Goal: Information Seeking & Learning: Find specific fact

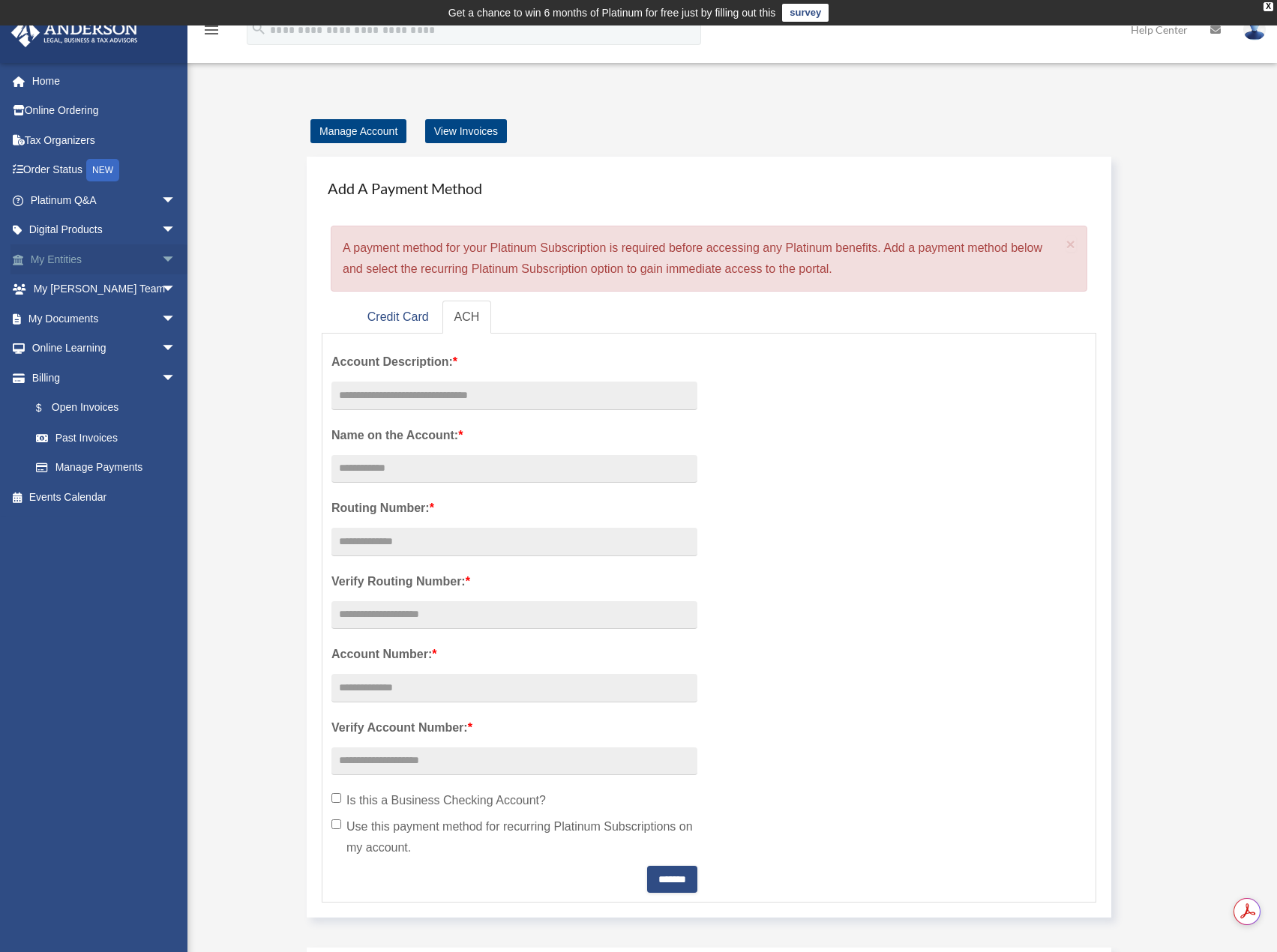
click at [68, 254] on link "My Entities arrow_drop_down" at bounding box center [104, 259] width 188 height 30
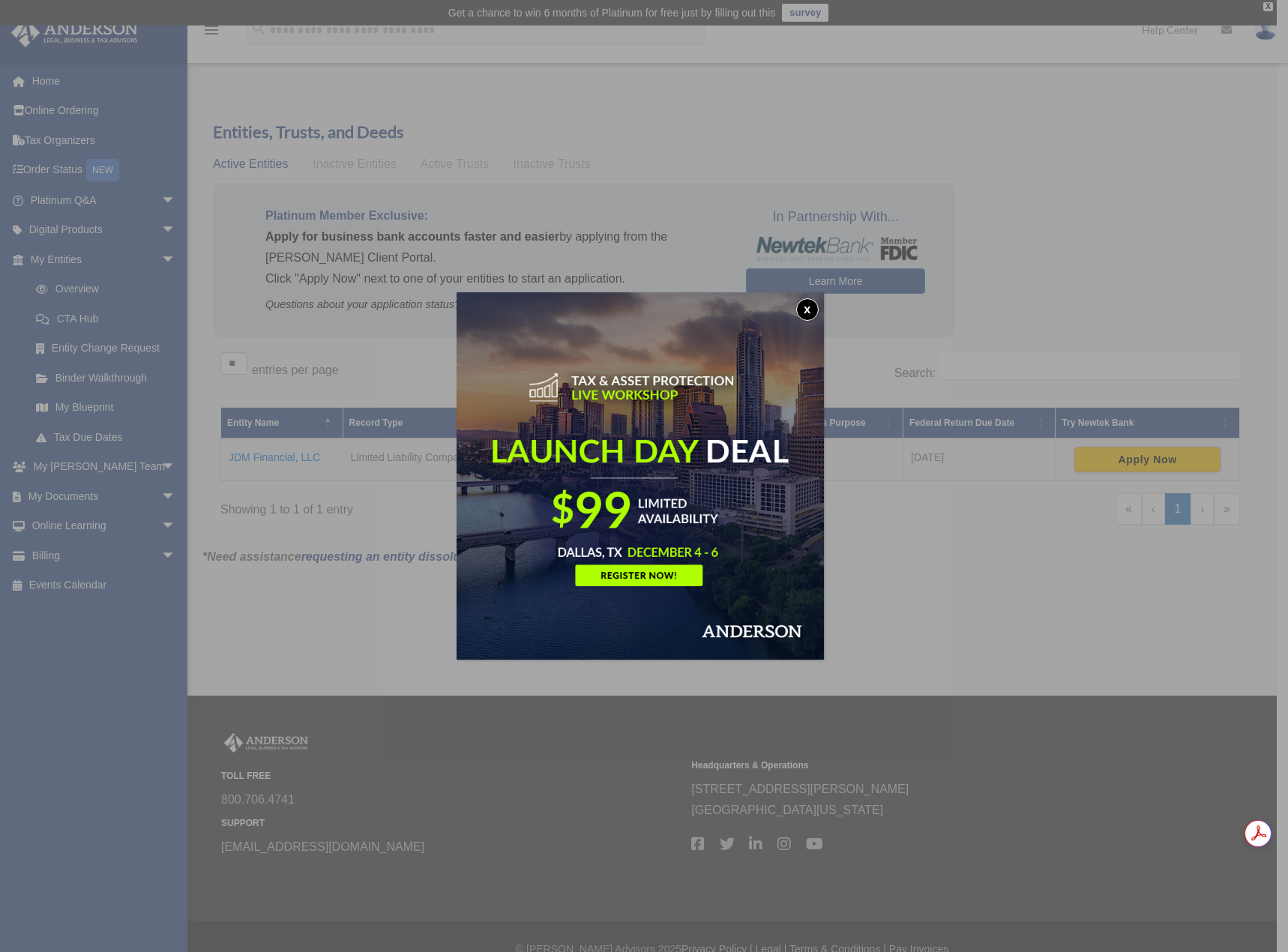
click at [809, 309] on button "x" at bounding box center [807, 309] width 23 height 23
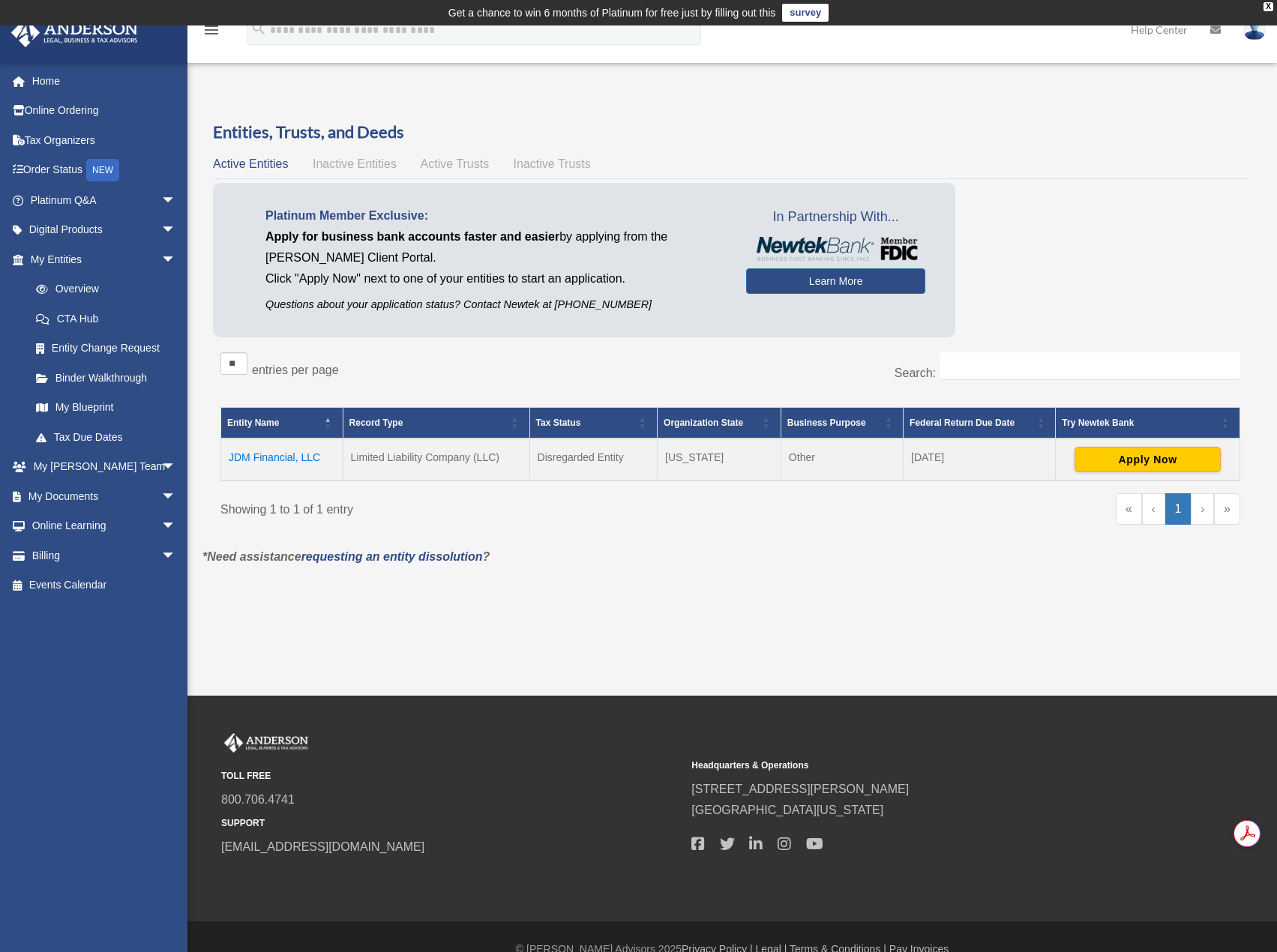
click at [282, 456] on td "JDM Financial, LLC" at bounding box center [282, 459] width 122 height 42
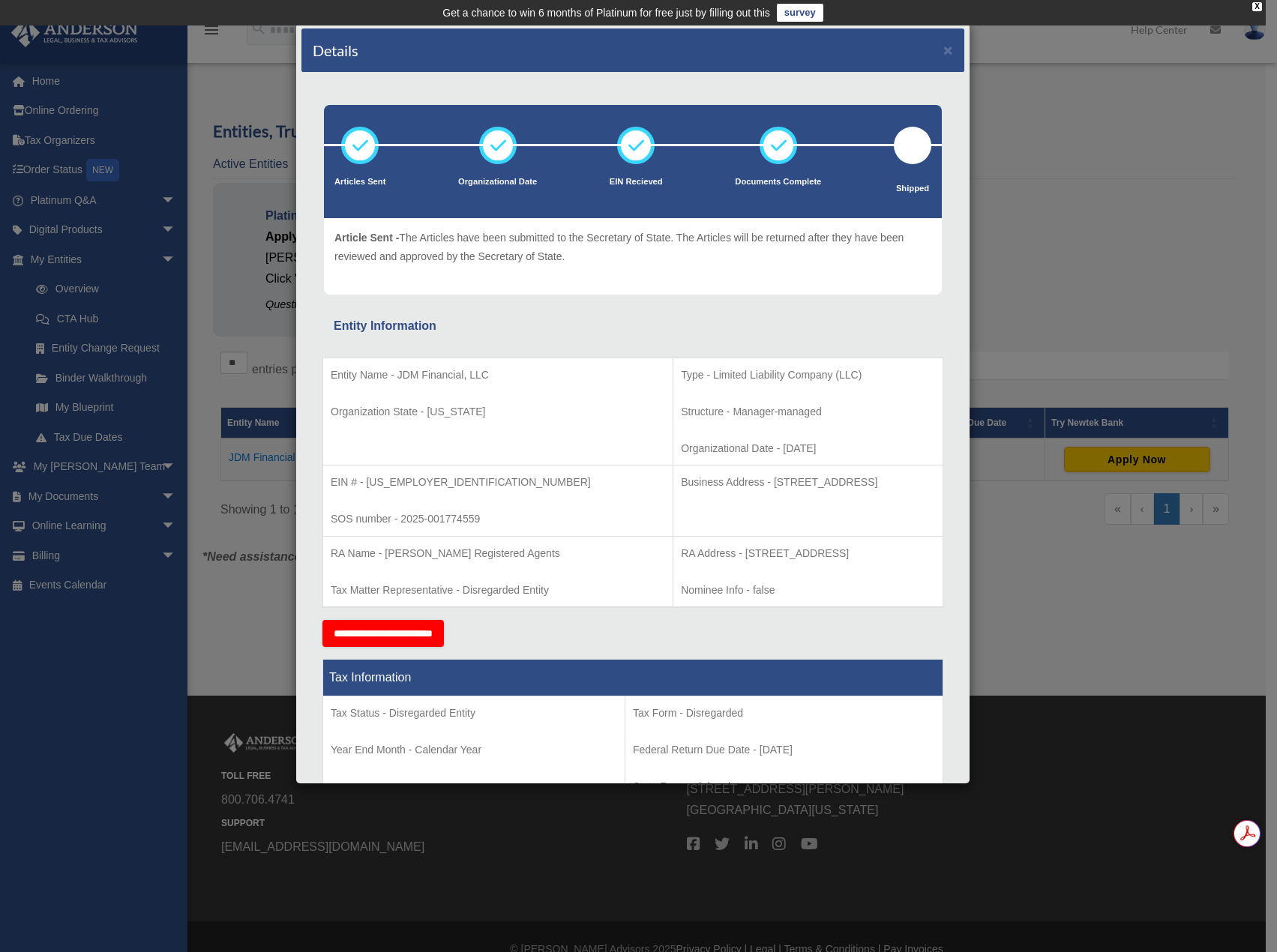
scroll to position [75, 0]
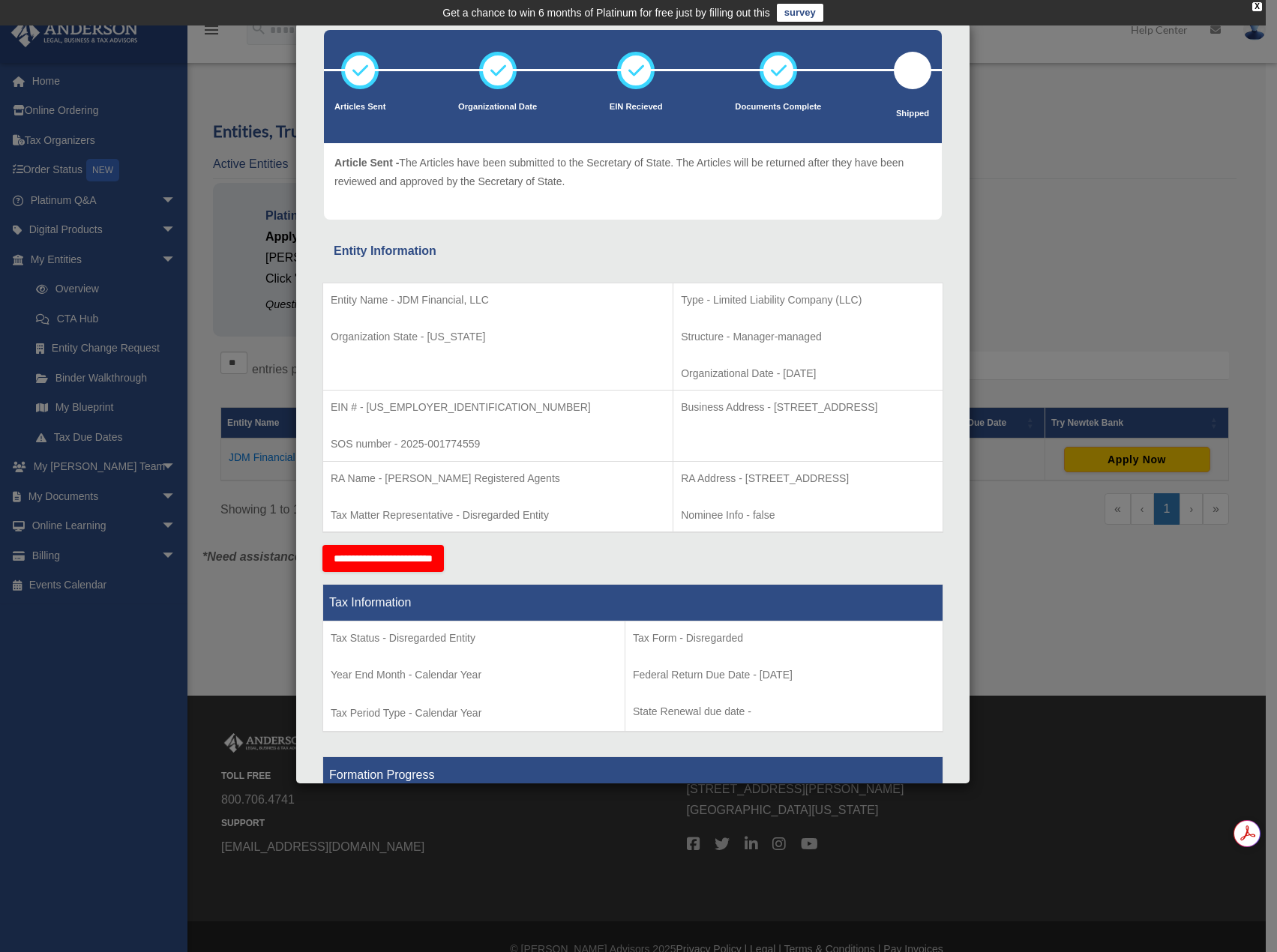
drag, startPoint x: 674, startPoint y: 408, endPoint x: 865, endPoint y: 411, distance: 191.0
click at [865, 411] on p "Business Address - 1718 Capitol Ave., Cheyenne, WY 82001" at bounding box center [807, 408] width 254 height 19
copy p "1718 Capitol Ave., Cheyenne, WY 82001"
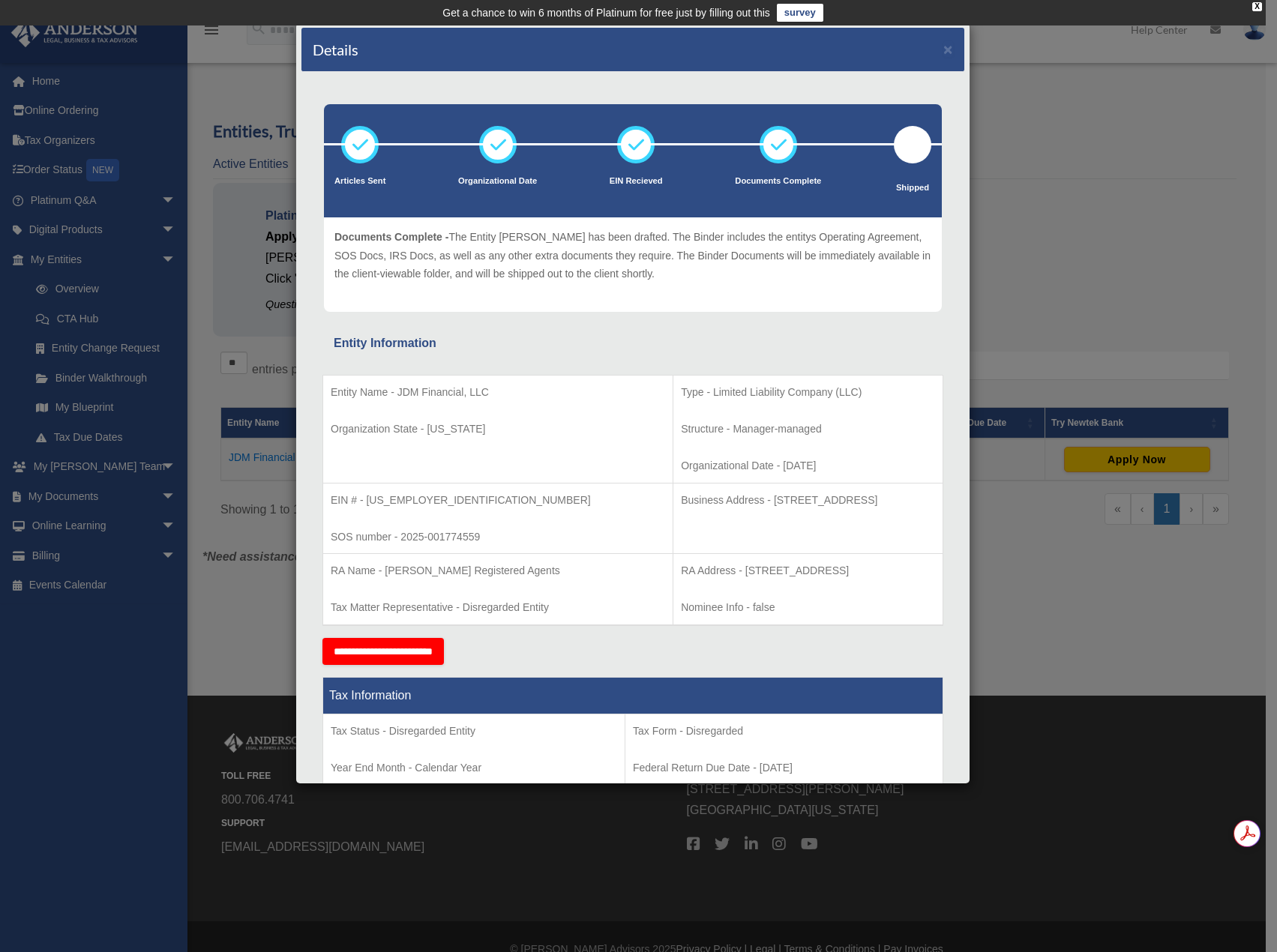
scroll to position [0, 0]
click at [943, 48] on button "×" at bounding box center [948, 49] width 10 height 16
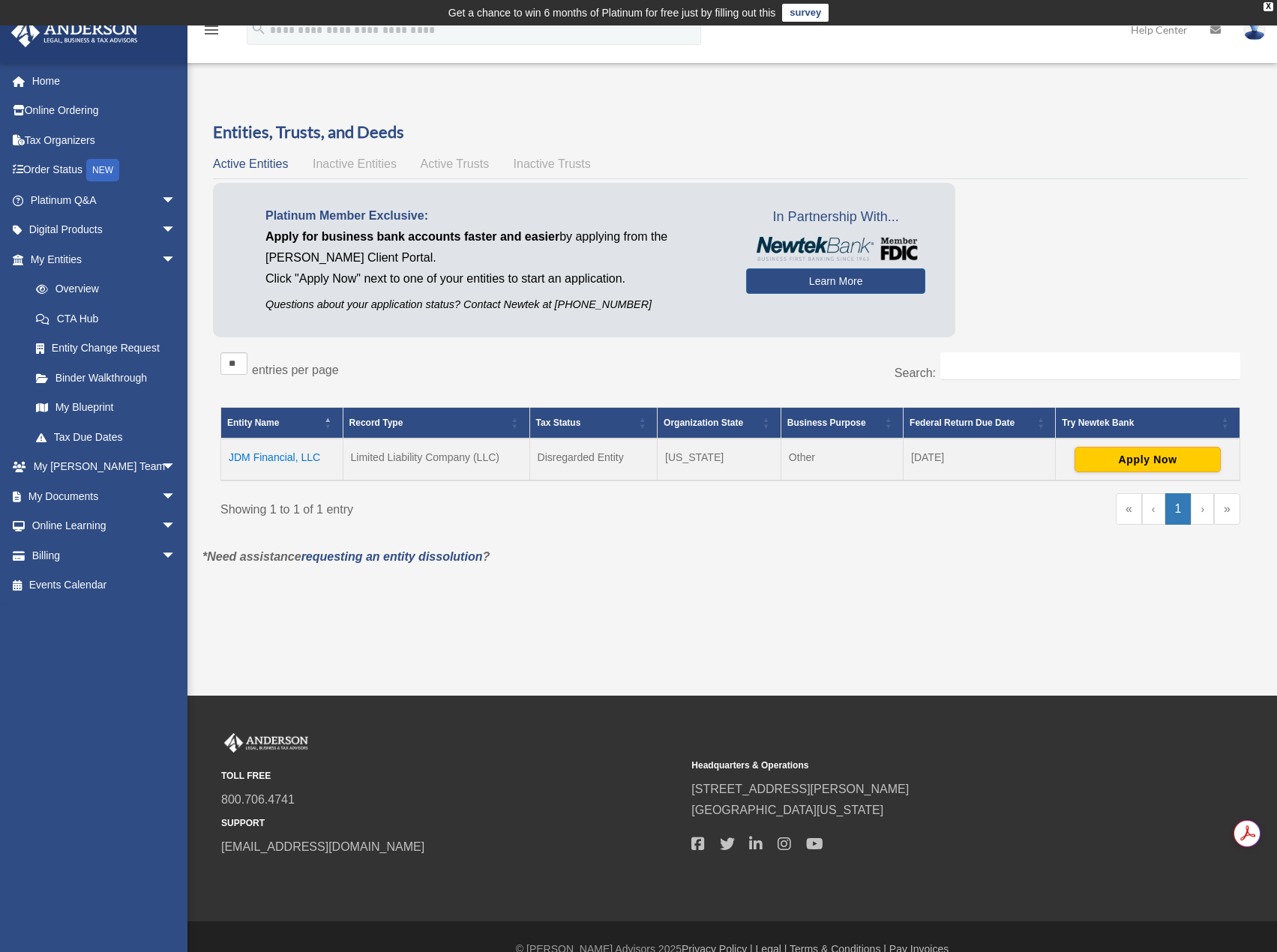
click at [258, 458] on td "JDM Financial, LLC" at bounding box center [282, 459] width 122 height 42
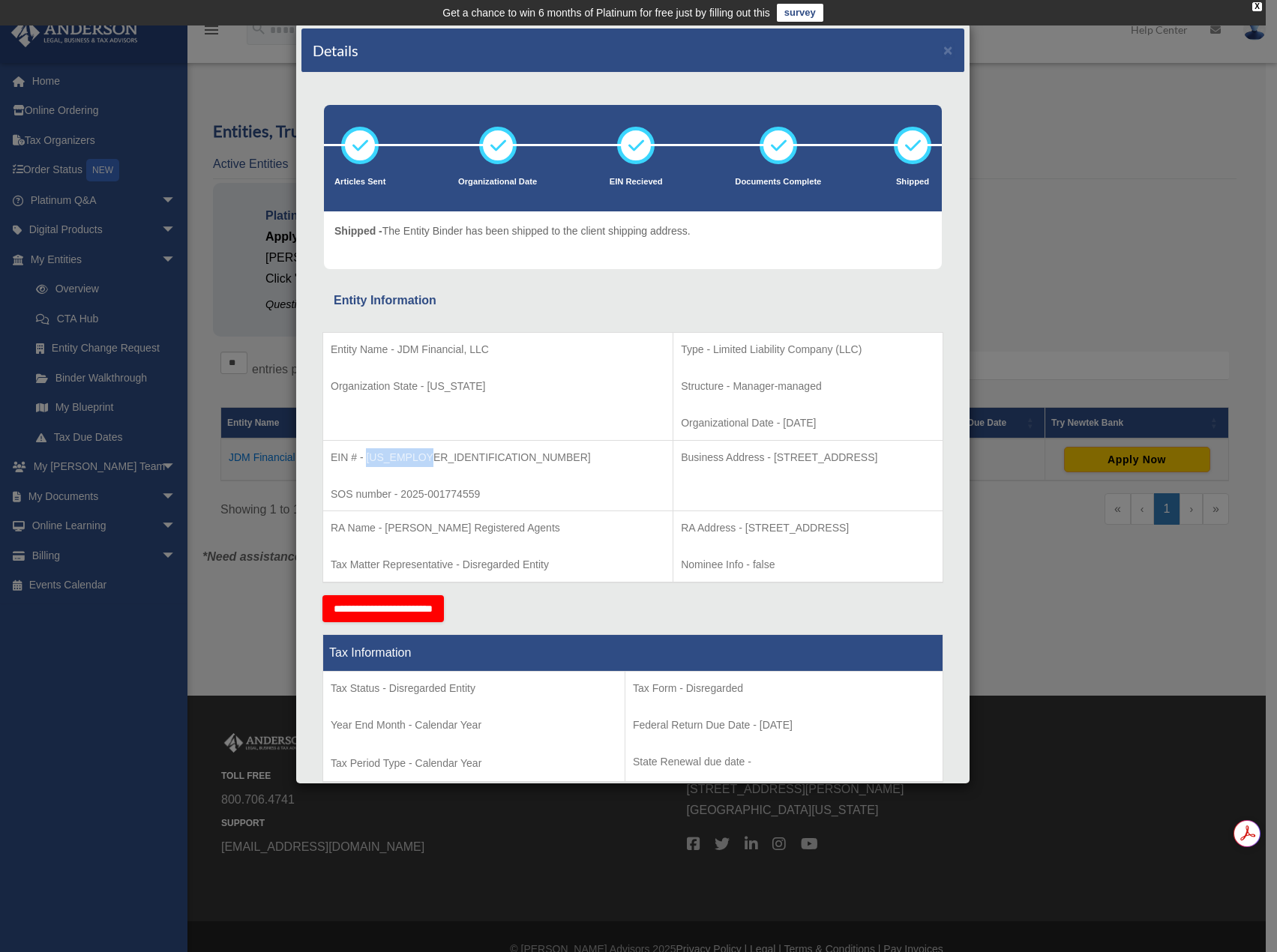
drag, startPoint x: 367, startPoint y: 456, endPoint x: 424, endPoint y: 458, distance: 57.0
click at [424, 458] on p "EIN # - 39-4499541" at bounding box center [498, 457] width 334 height 19
copy p "39-4499541"
click at [943, 49] on button "×" at bounding box center [948, 49] width 10 height 16
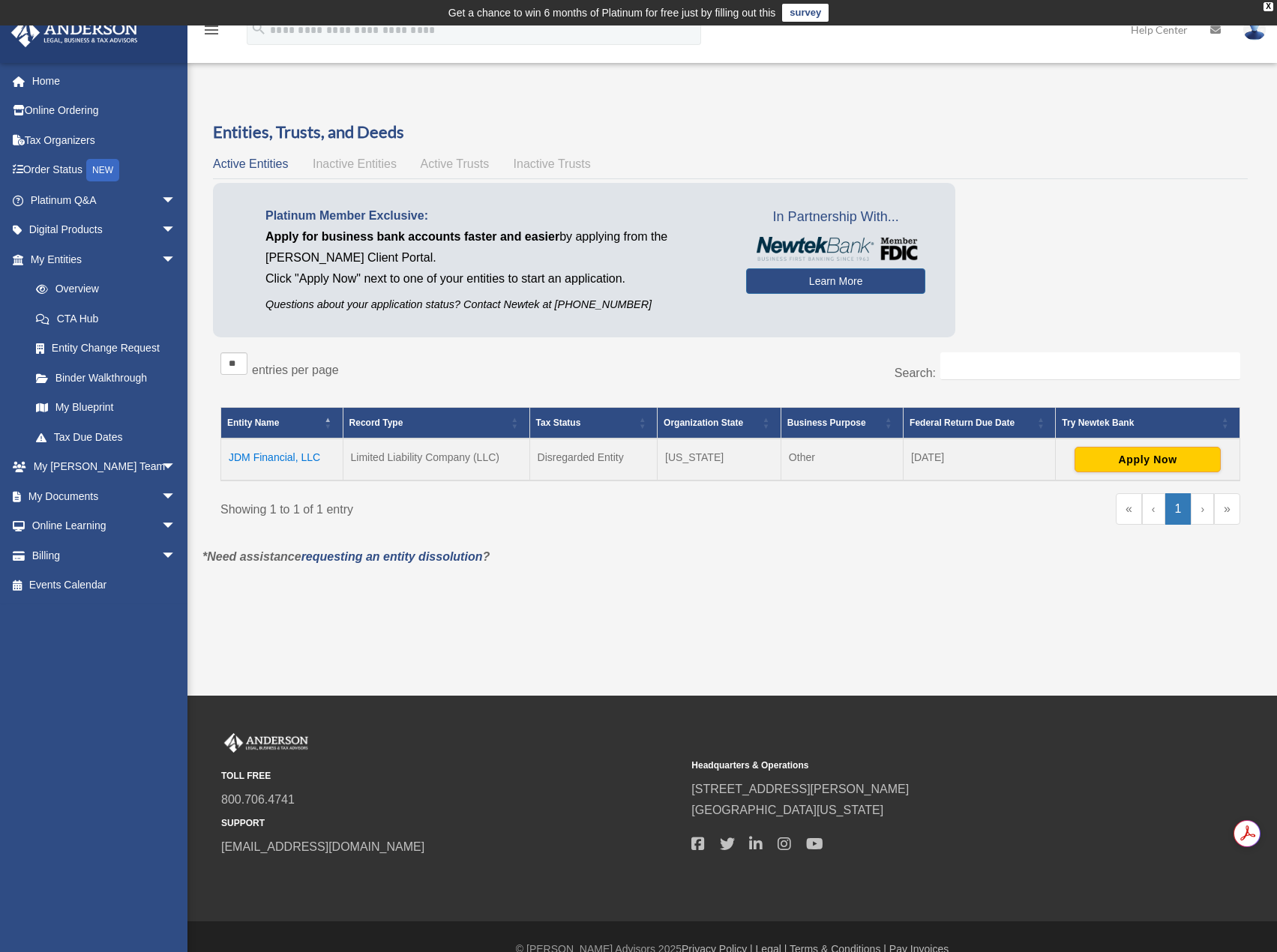
click at [268, 460] on td "JDM Financial, LLC" at bounding box center [282, 459] width 122 height 42
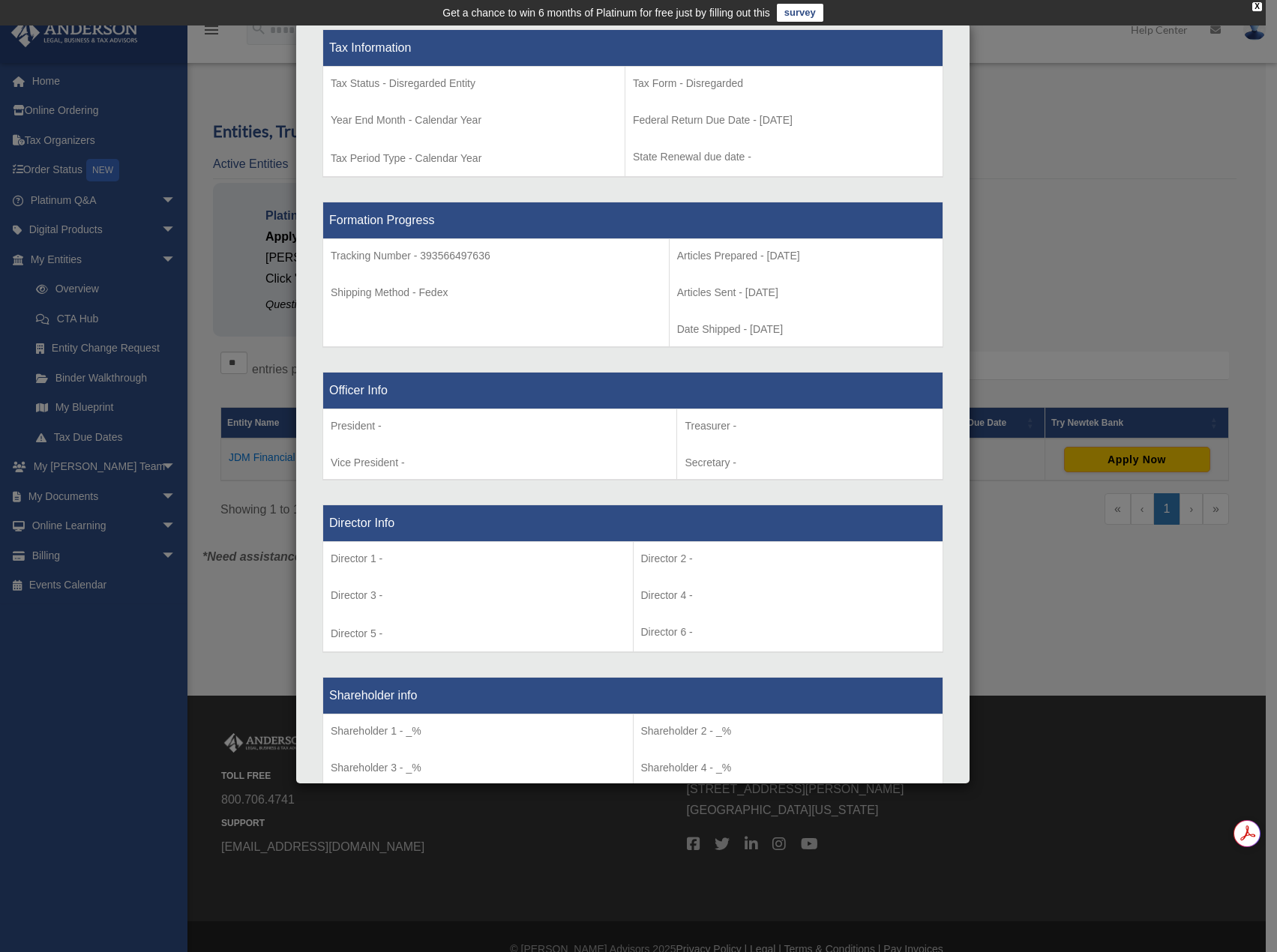
scroll to position [616, 0]
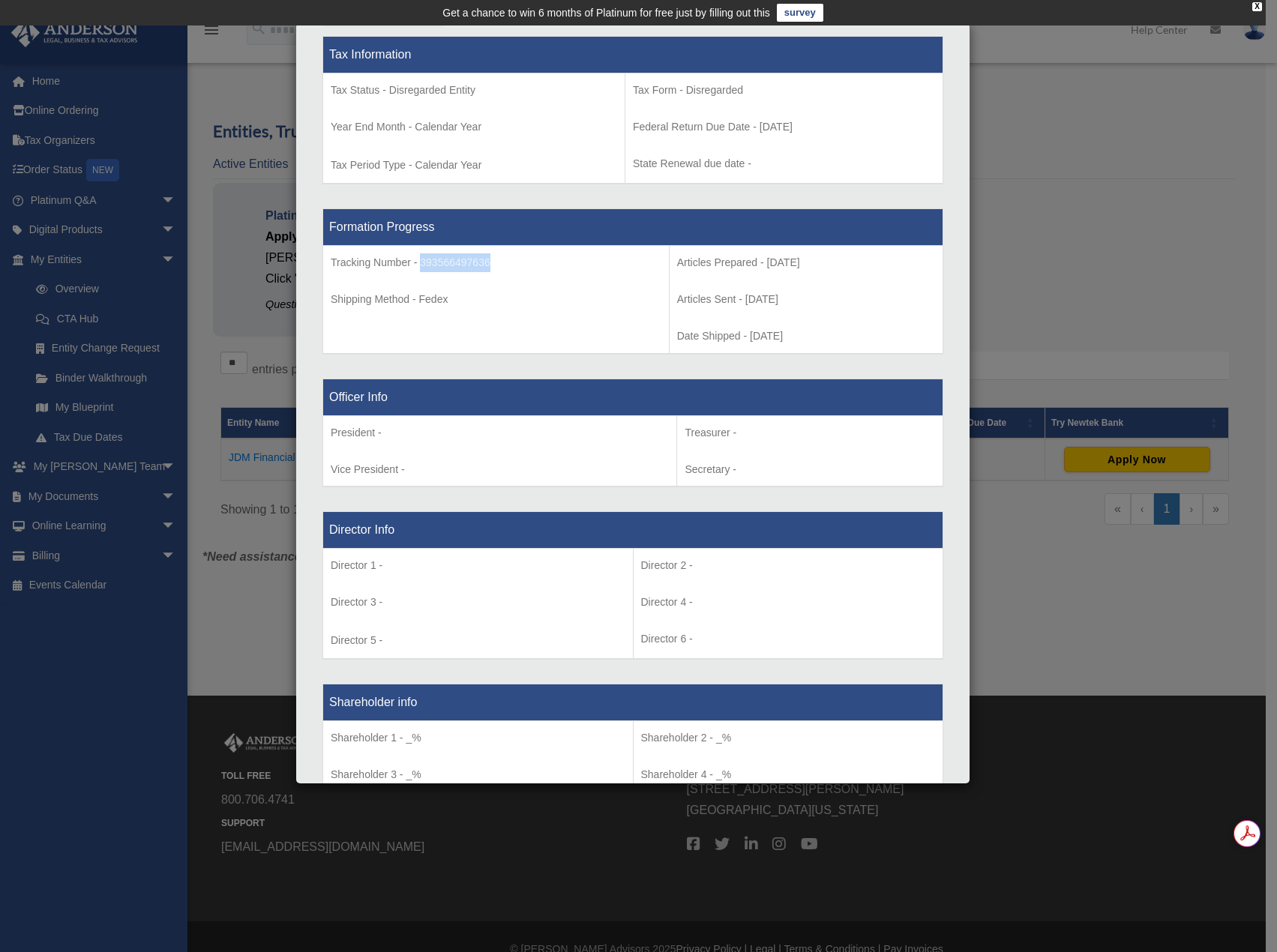
drag, startPoint x: 422, startPoint y: 262, endPoint x: 490, endPoint y: 271, distance: 68.6
click at [490, 271] on p "Tracking Number - 393566497636" at bounding box center [496, 262] width 331 height 19
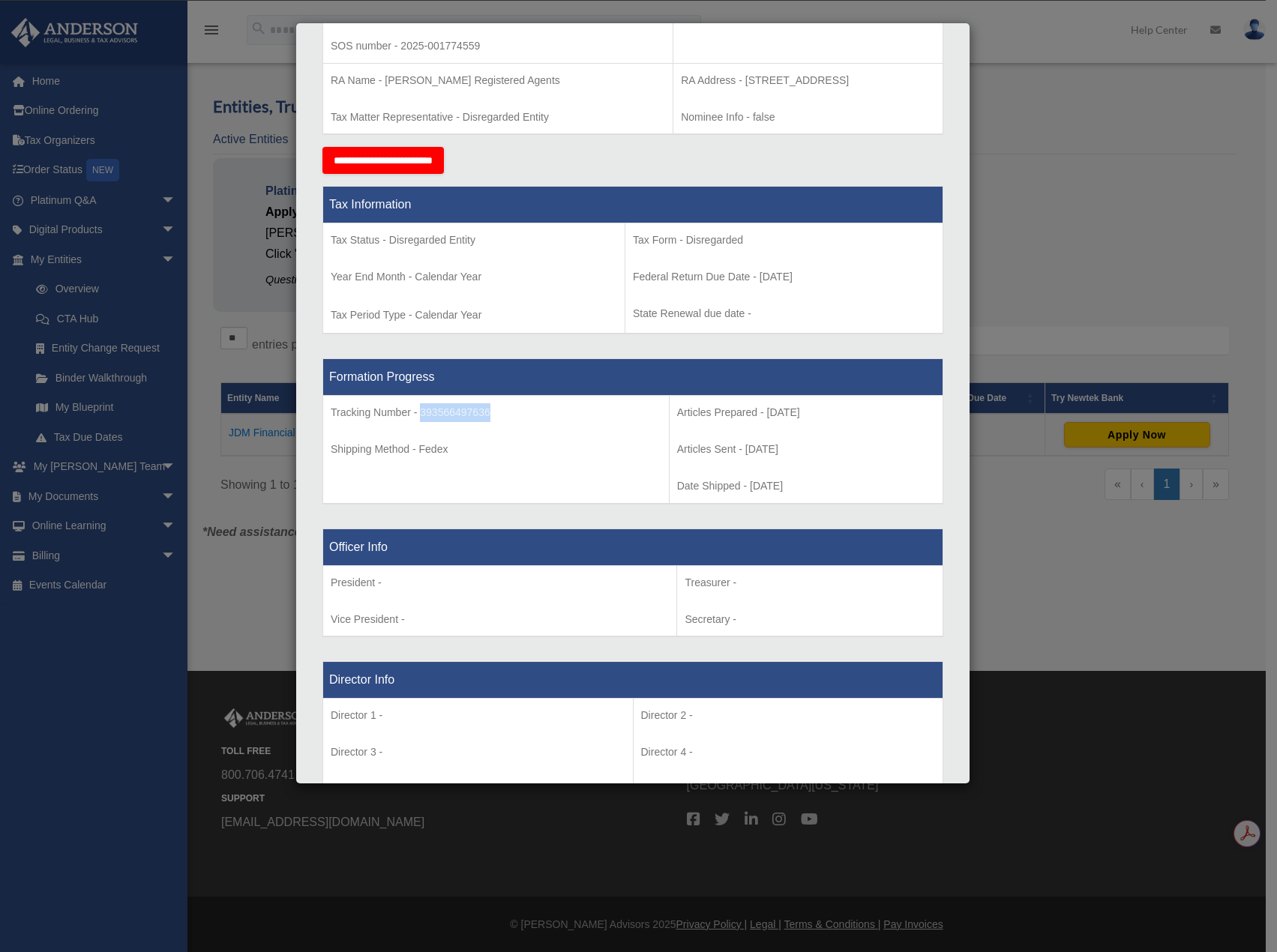
scroll to position [0, 0]
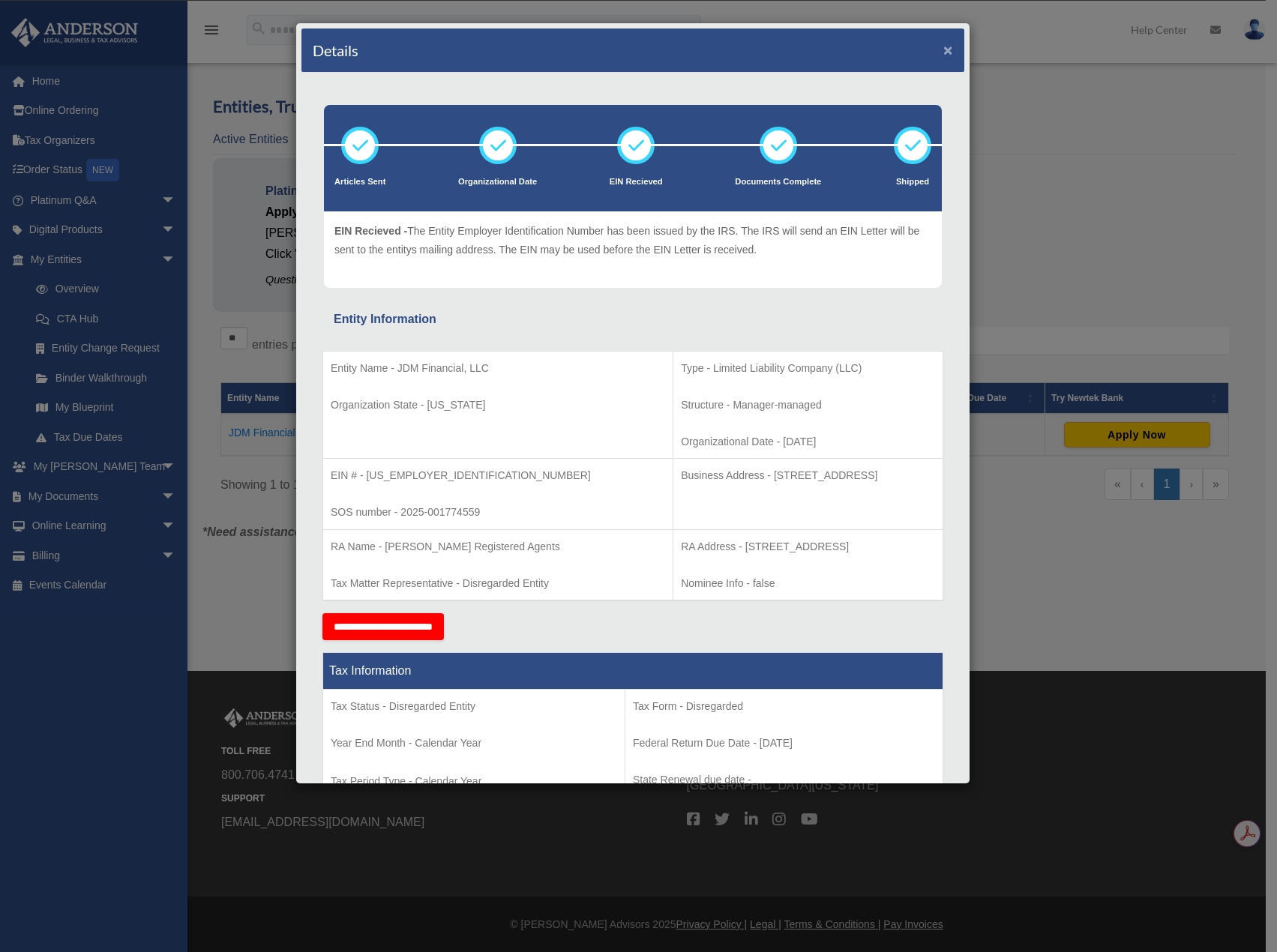
click at [943, 48] on button "×" at bounding box center [948, 49] width 10 height 16
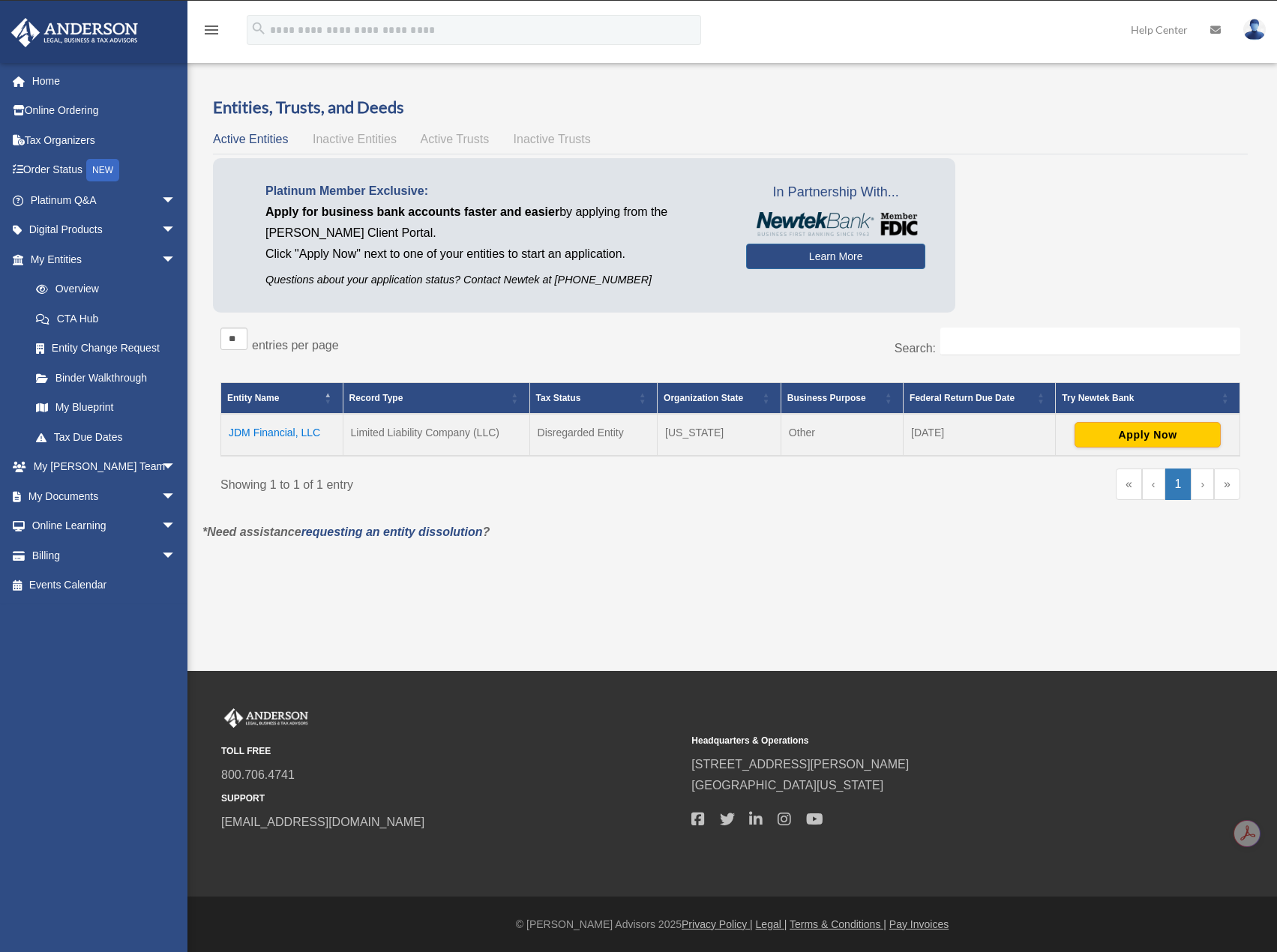
click at [366, 133] on span "Inactive Entities" at bounding box center [354, 139] width 84 height 13
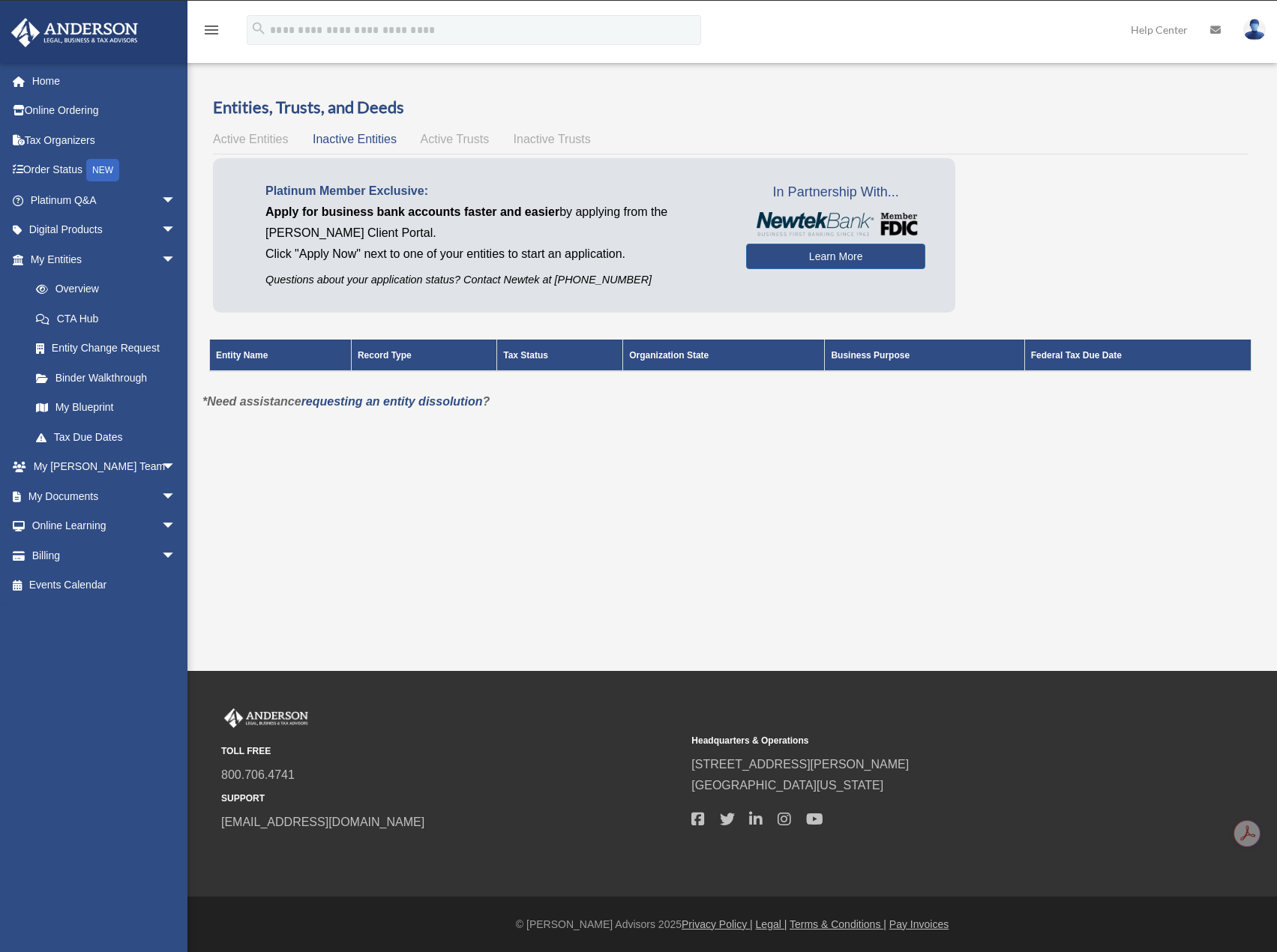
click at [438, 141] on span "Active Trusts" at bounding box center [455, 139] width 69 height 13
click at [562, 139] on span "Inactive Trusts" at bounding box center [552, 139] width 77 height 13
click at [263, 135] on span "Active Entities" at bounding box center [250, 139] width 75 height 13
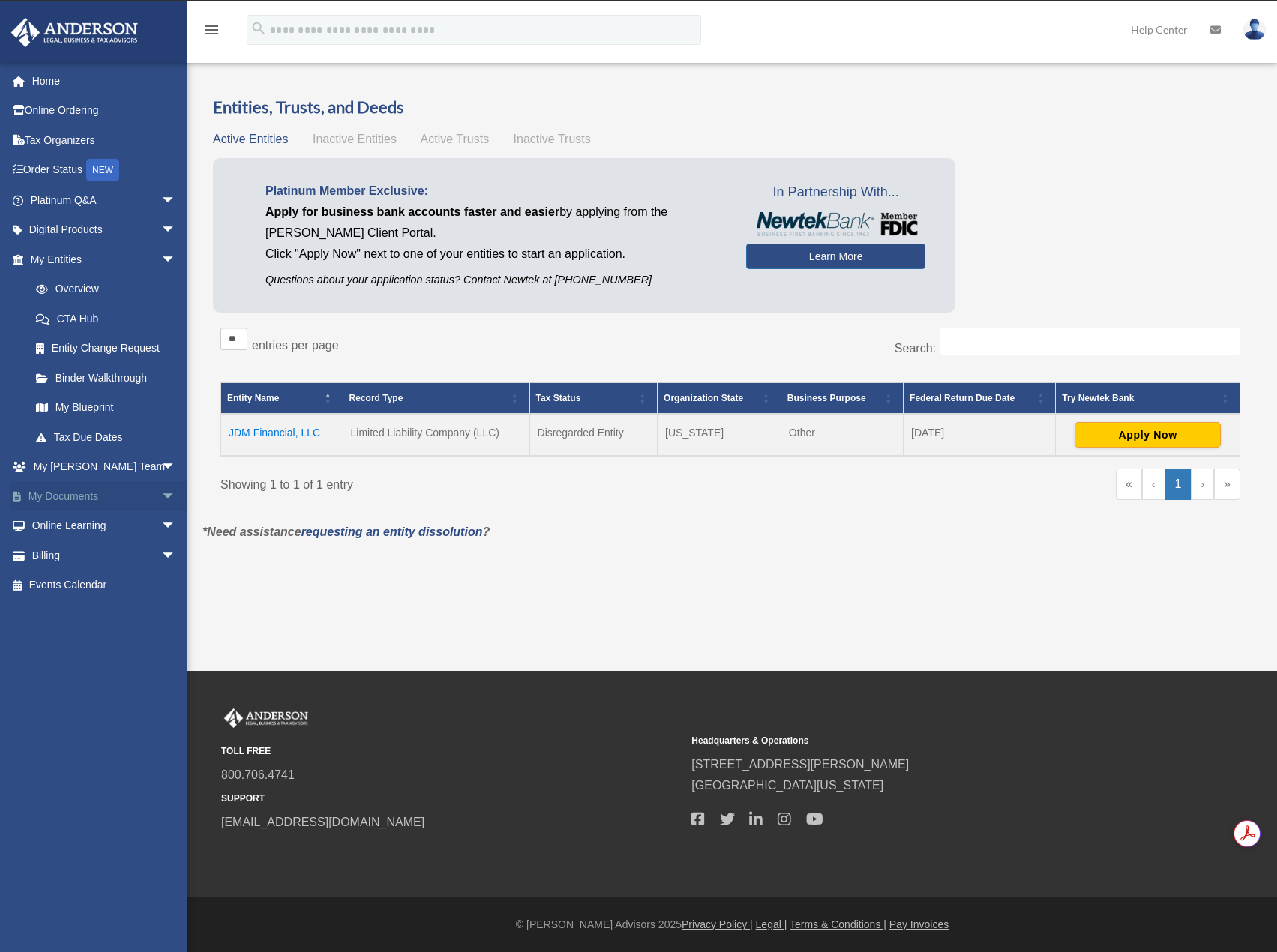
click at [73, 498] on link "My Documents arrow_drop_down" at bounding box center [104, 496] width 188 height 30
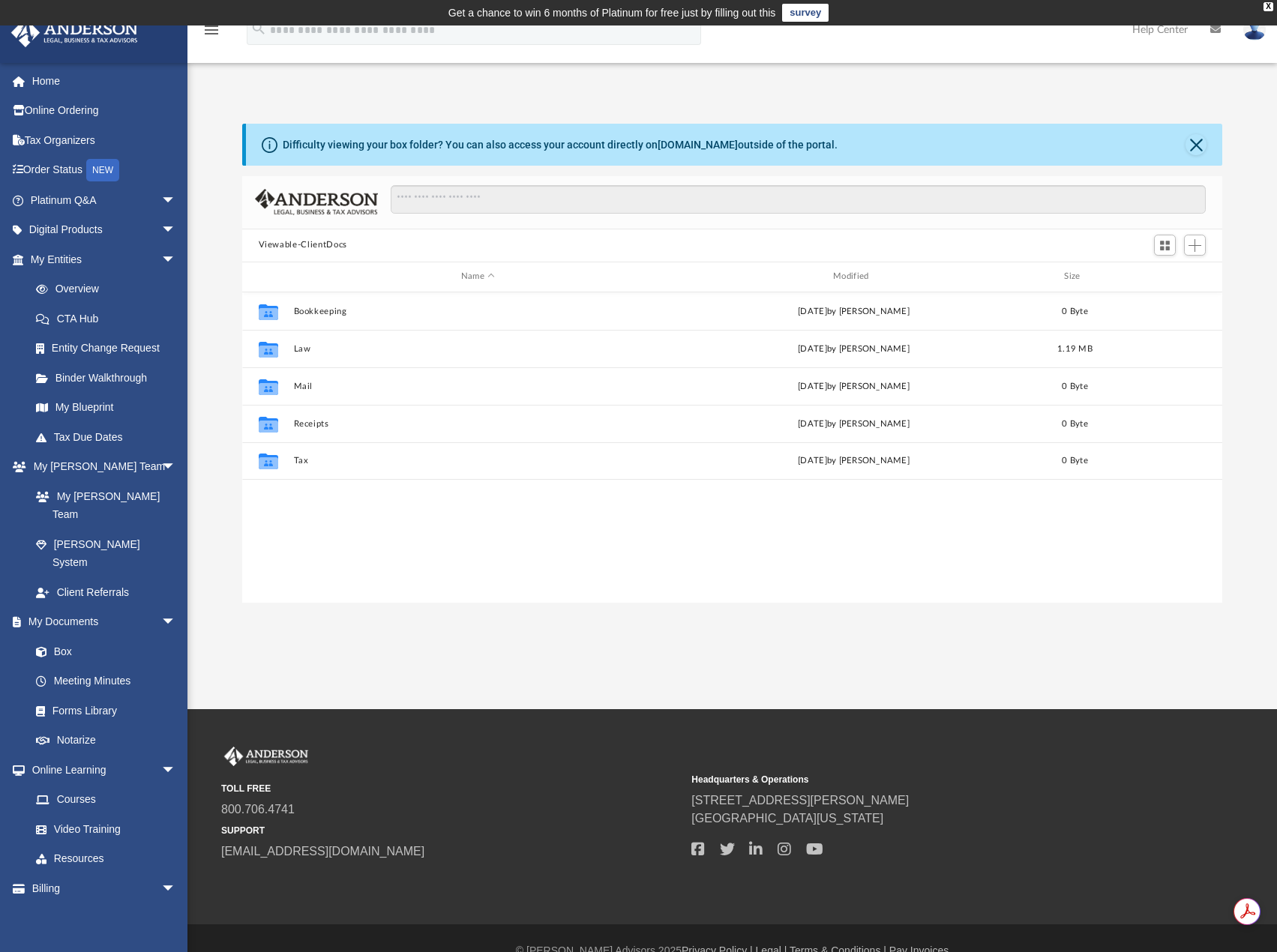
scroll to position [330, 969]
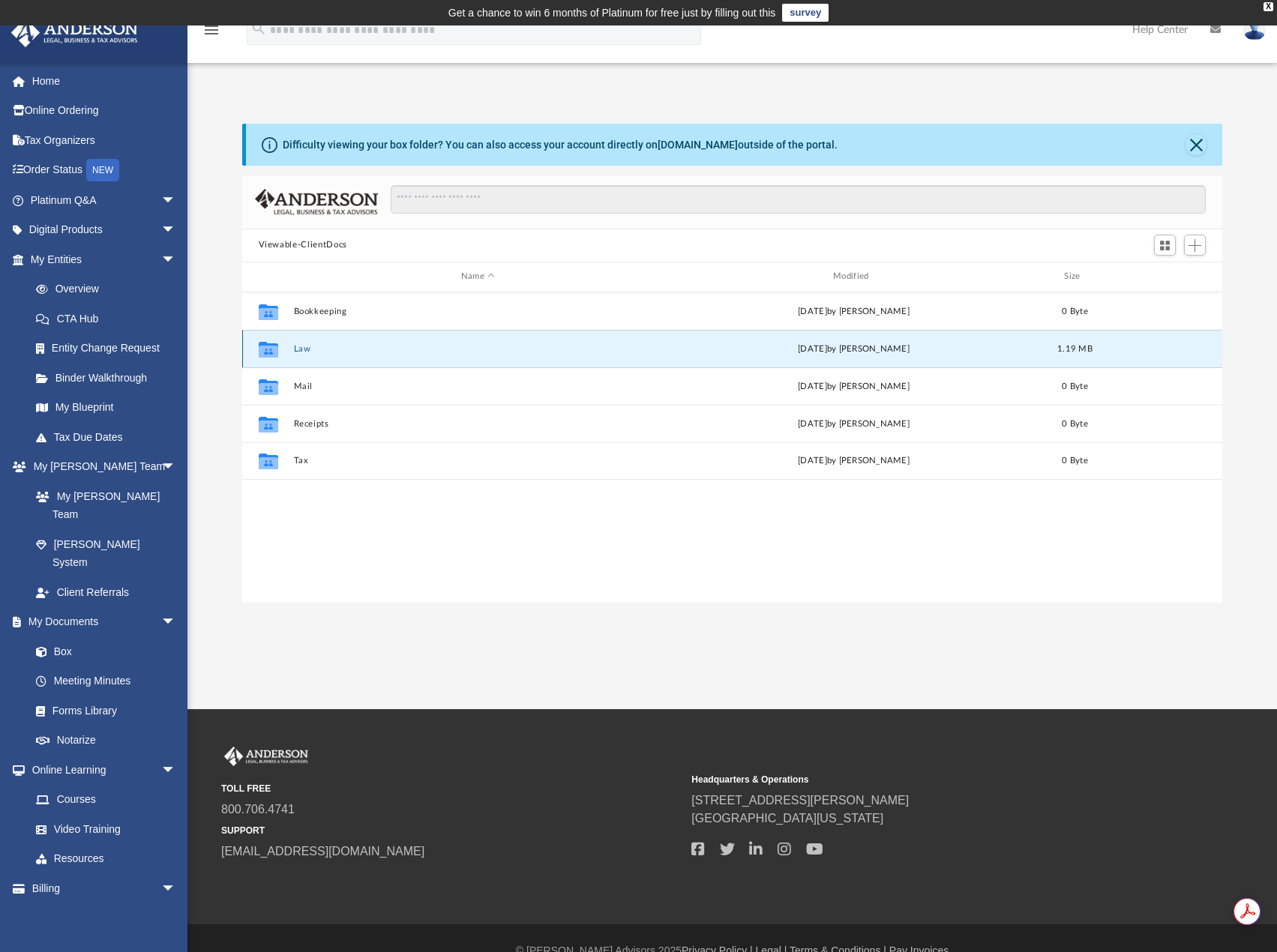
click at [303, 351] on button "Law" at bounding box center [477, 348] width 369 height 10
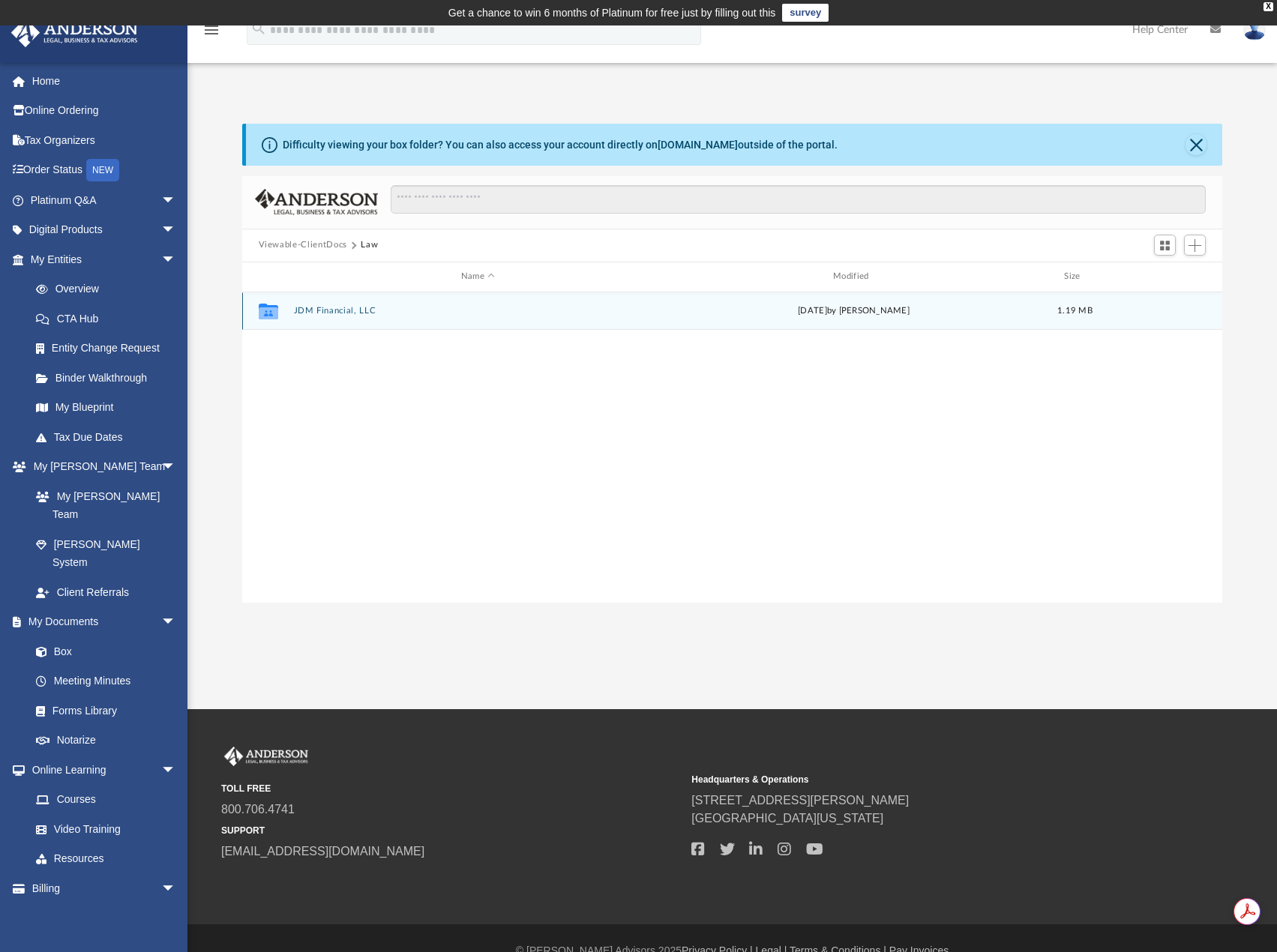
click at [327, 309] on button "JDM Financial, LLC" at bounding box center [477, 310] width 369 height 10
click at [311, 310] on button "Initial Docs" at bounding box center [477, 310] width 369 height 10
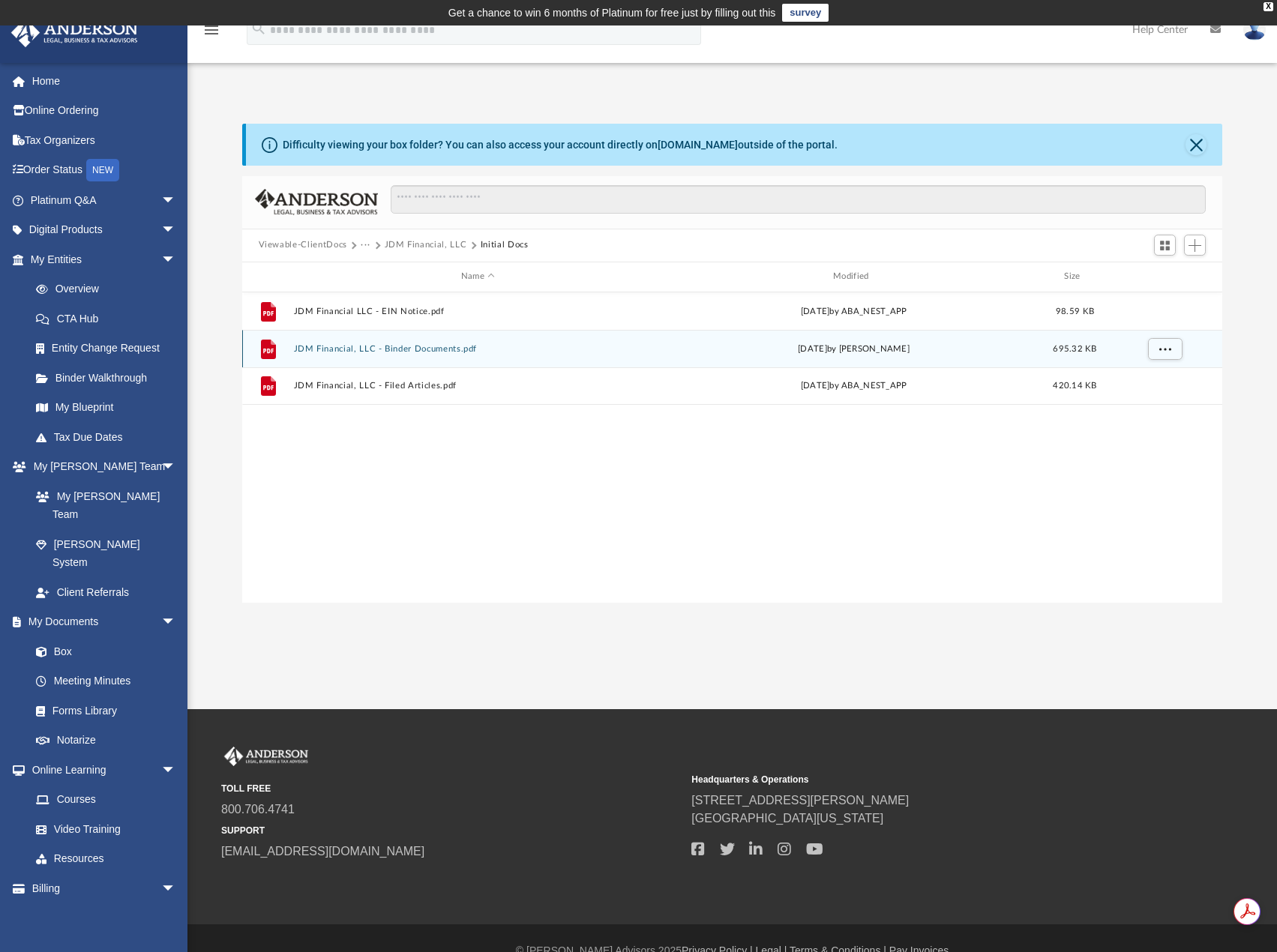
click at [343, 352] on button "JDM Financial, LLC - Binder Documents.pdf" at bounding box center [477, 348] width 369 height 10
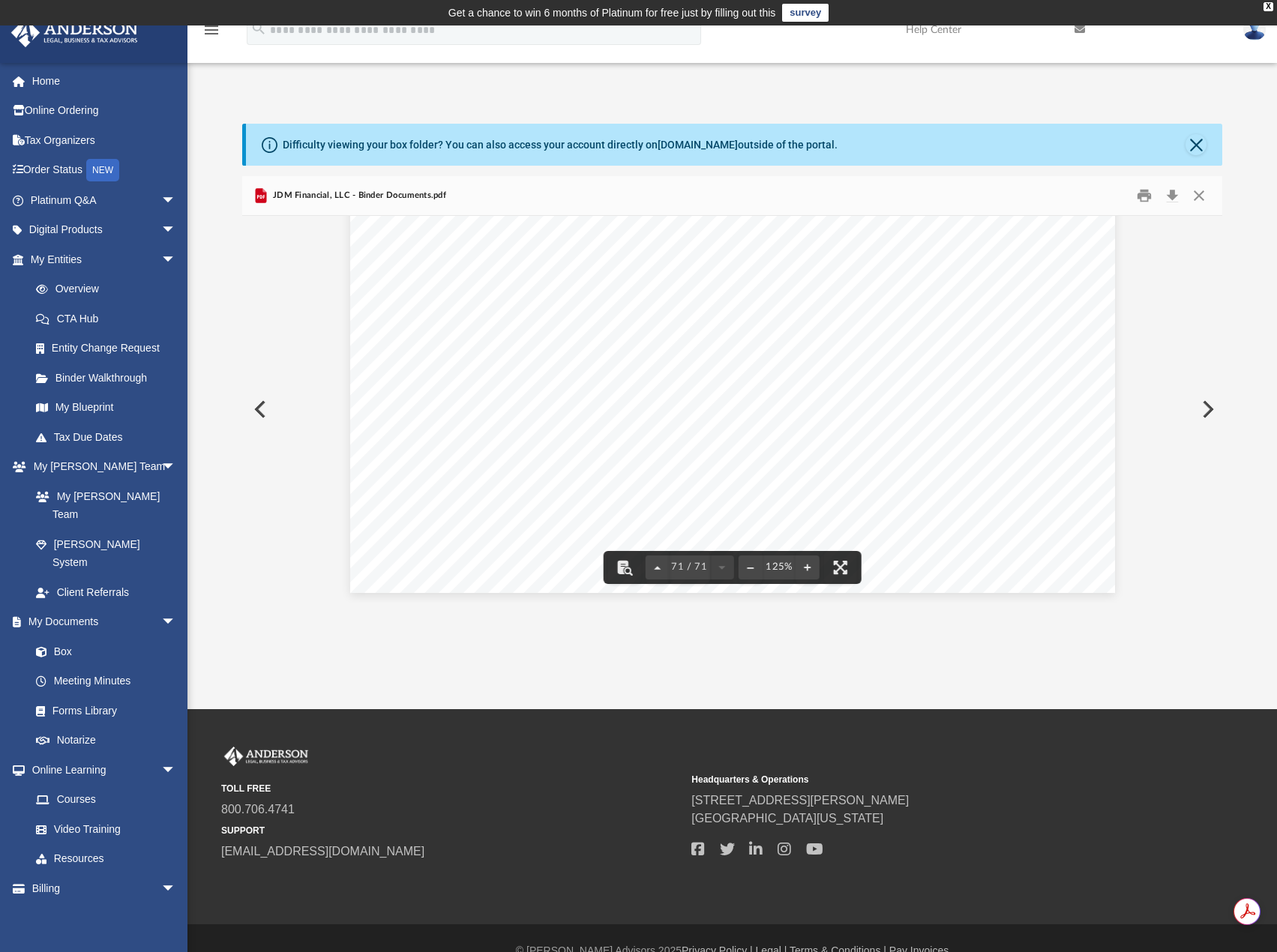
scroll to position [71462, 0]
click at [1202, 192] on button "Close" at bounding box center [1198, 195] width 27 height 23
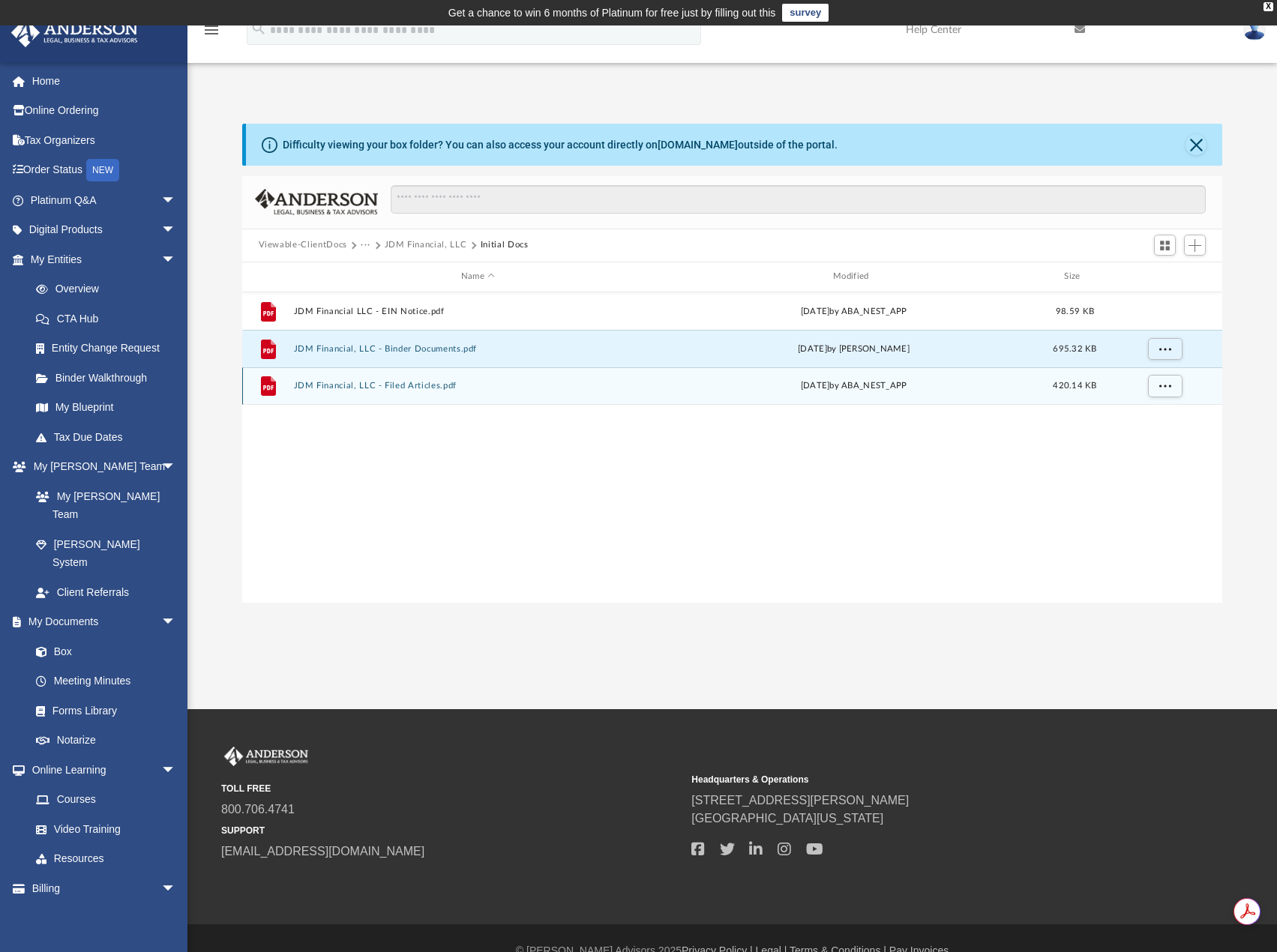
click at [418, 385] on button "JDM Financial, LLC - Filed Articles.pdf" at bounding box center [477, 385] width 369 height 10
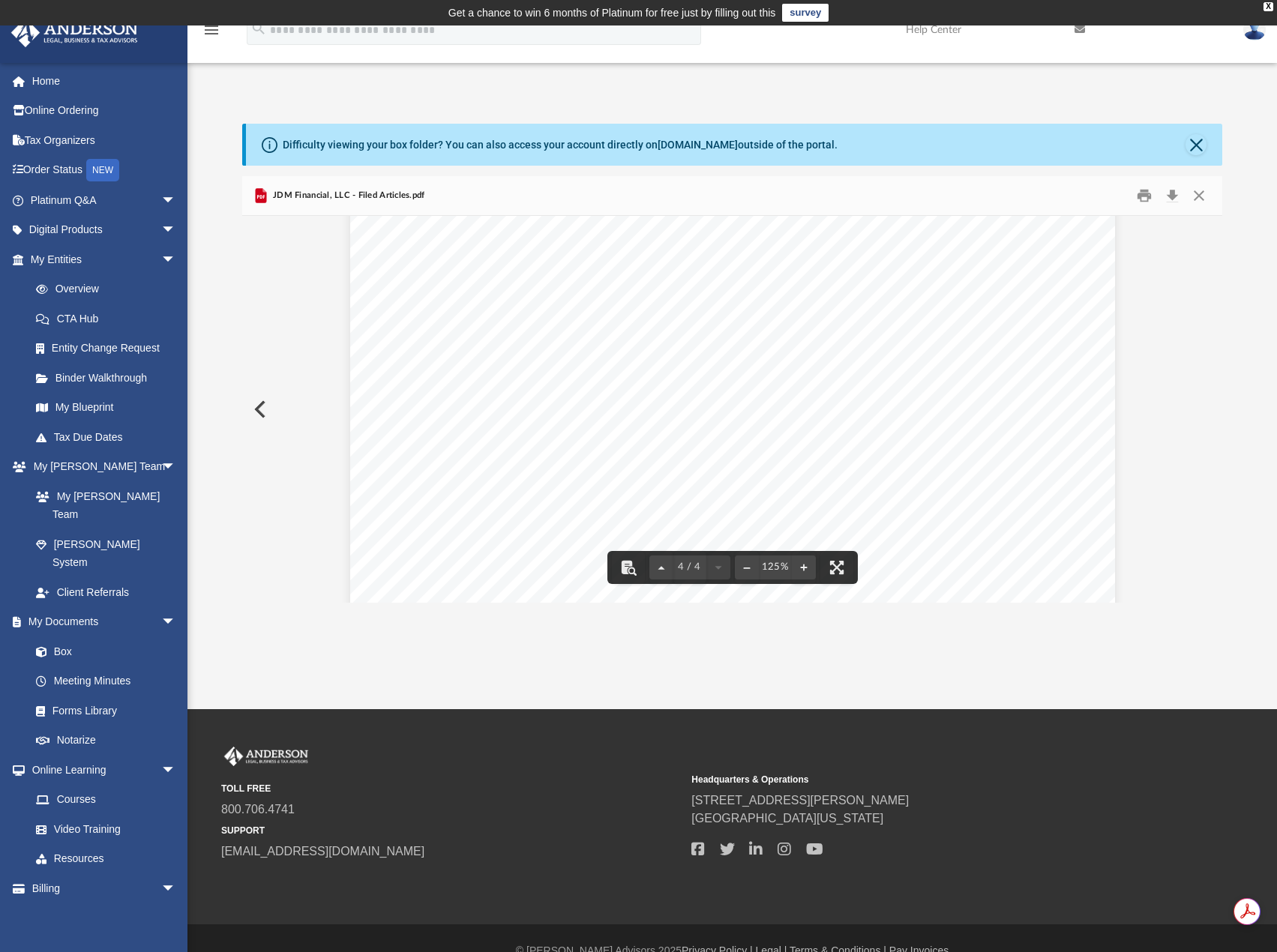
scroll to position [3586, 0]
click at [1199, 198] on button "Close" at bounding box center [1198, 195] width 27 height 23
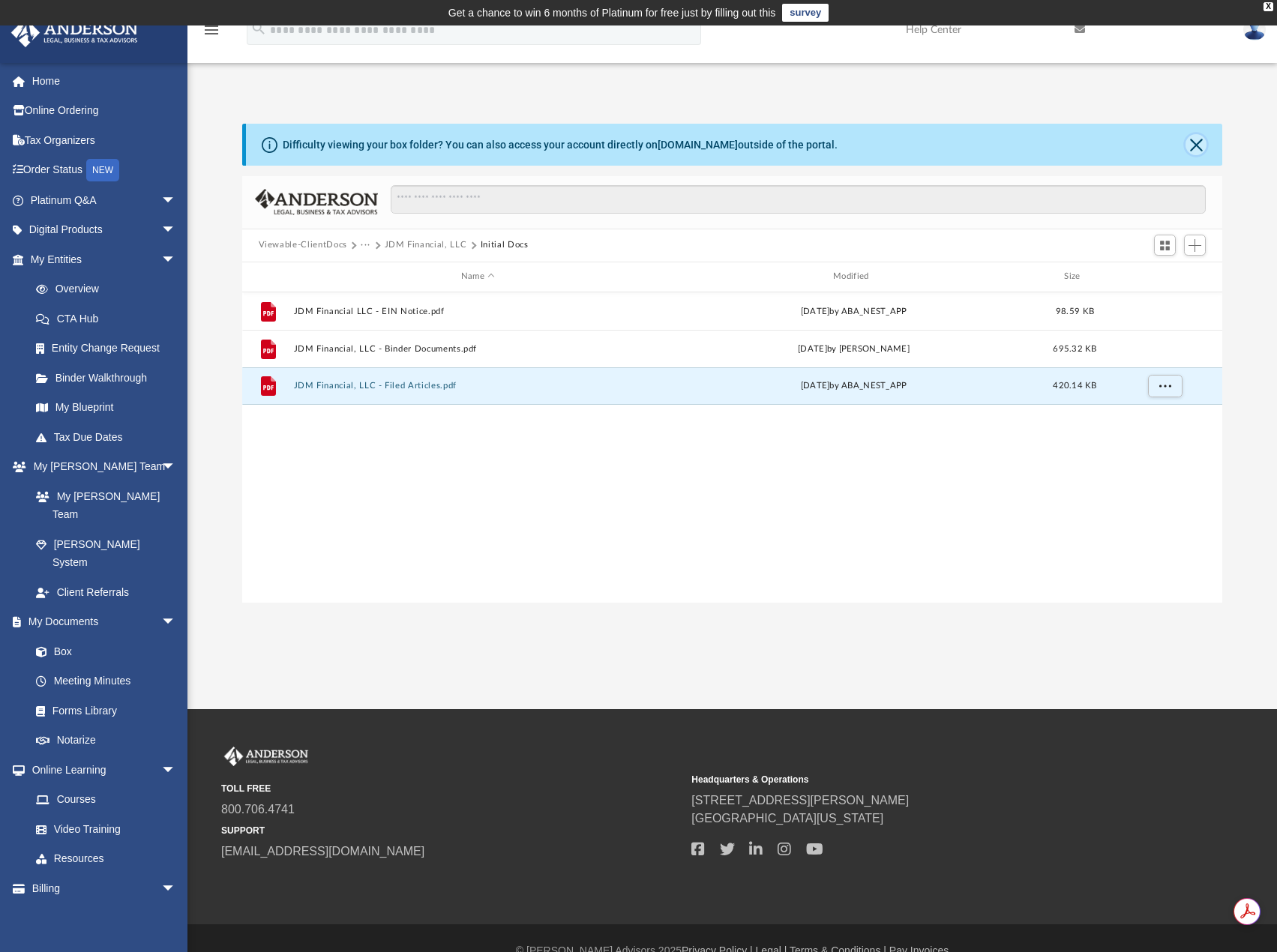
click at [1195, 142] on button "Close" at bounding box center [1196, 145] width 21 height 21
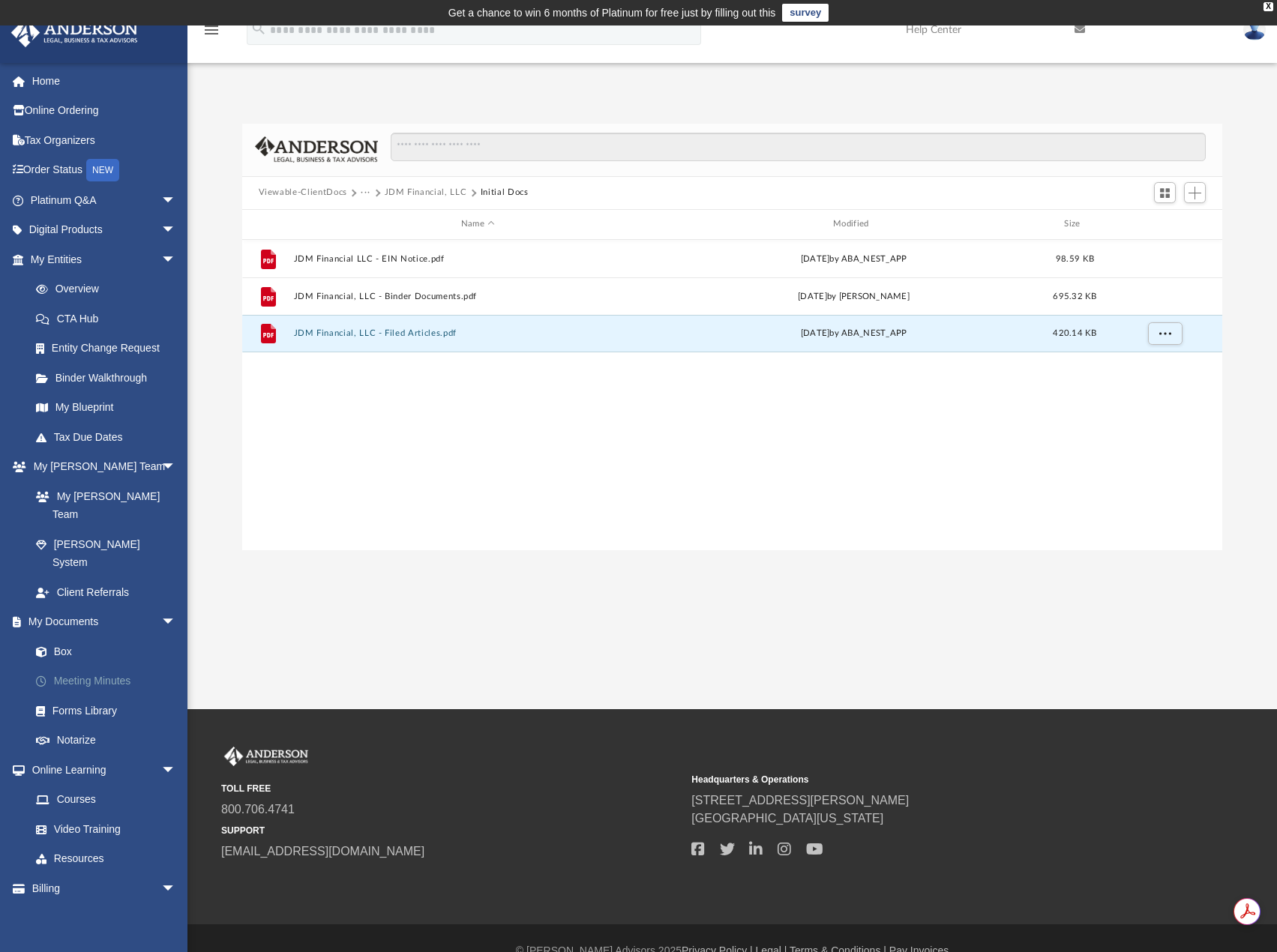
click at [92, 666] on link "Meeting Minutes" at bounding box center [109, 681] width 178 height 30
click at [88, 666] on link "Meeting Minutes" at bounding box center [109, 681] width 178 height 30
